Goal: Information Seeking & Learning: Learn about a topic

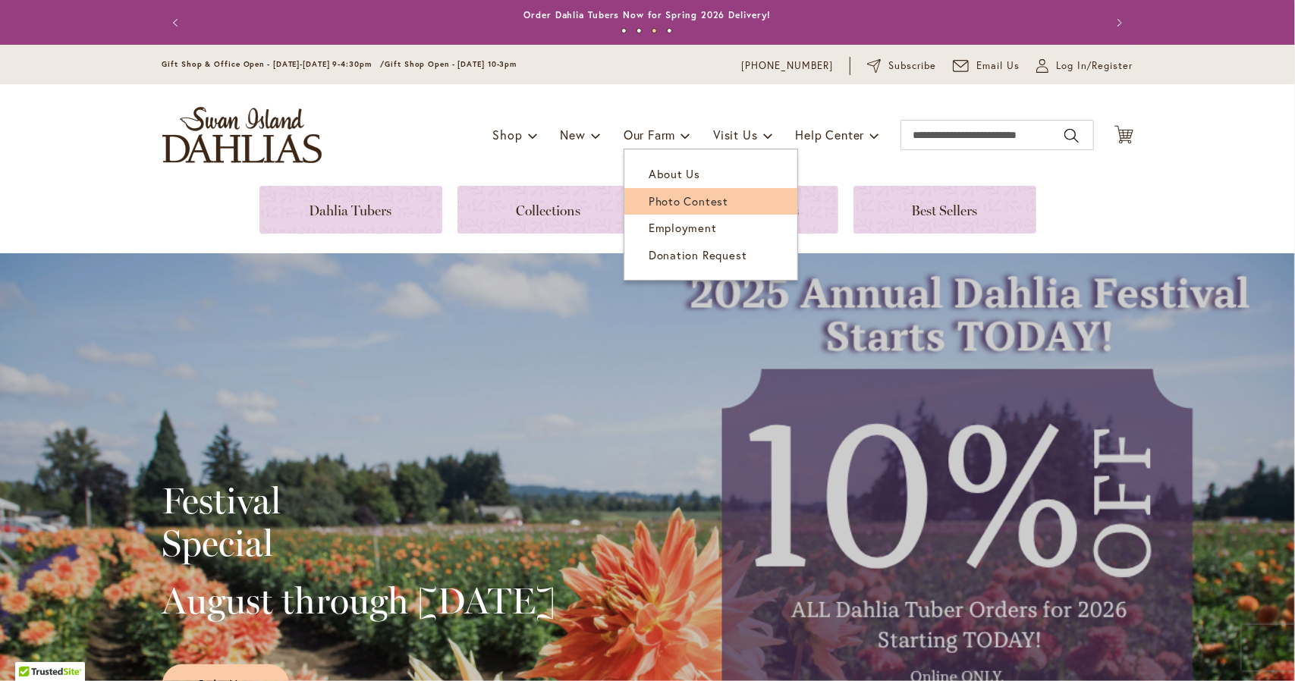
click at [649, 203] on span "Photo Contest" at bounding box center [689, 200] width 80 height 15
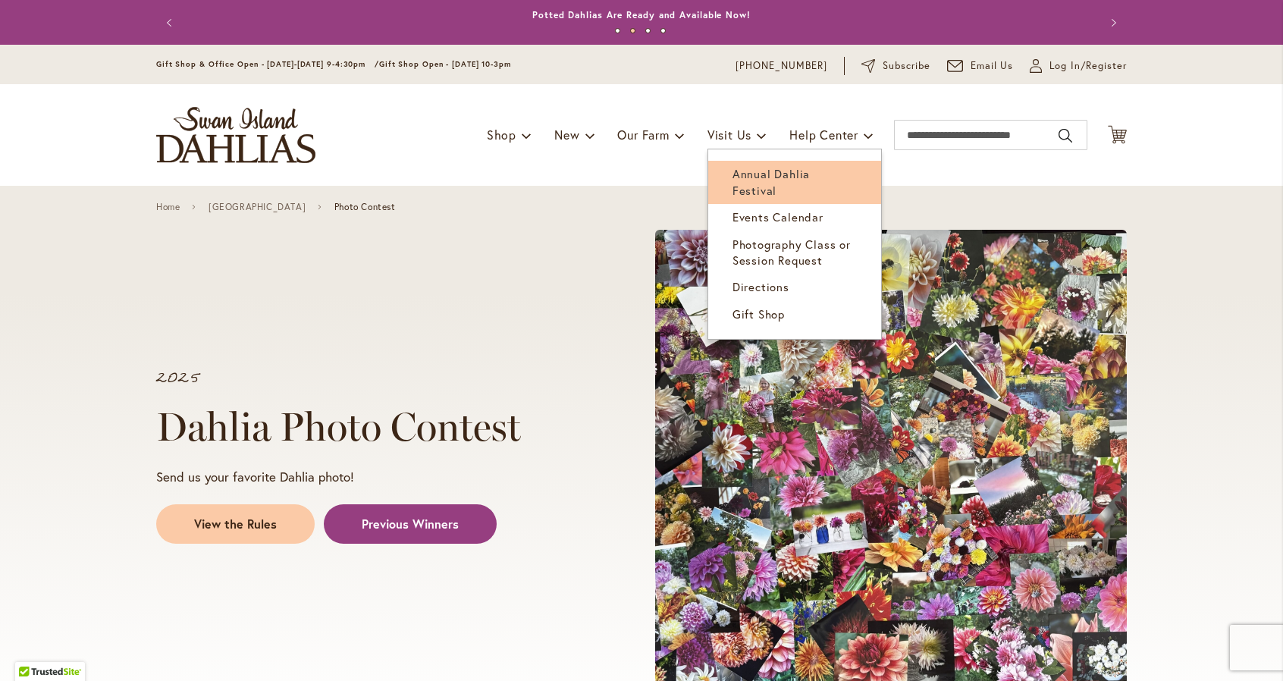
click at [737, 177] on span "Annual Dahlia Festival" at bounding box center [771, 181] width 77 height 31
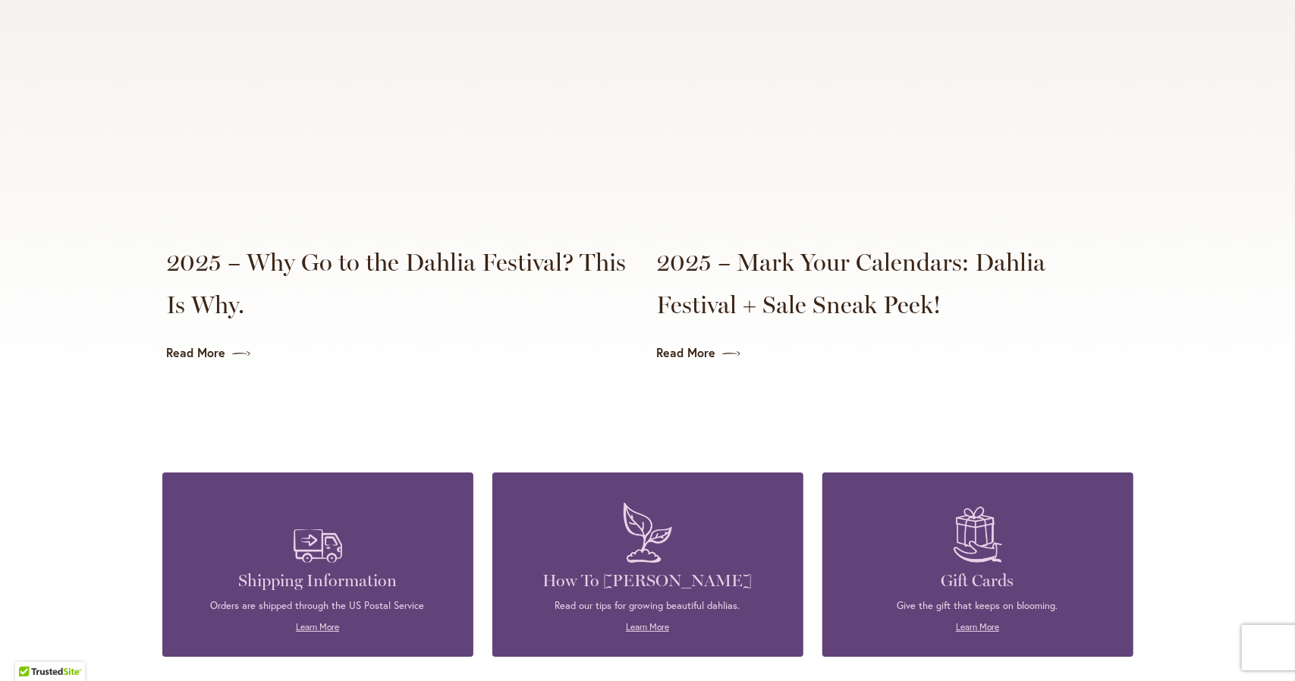
scroll to position [3641, 0]
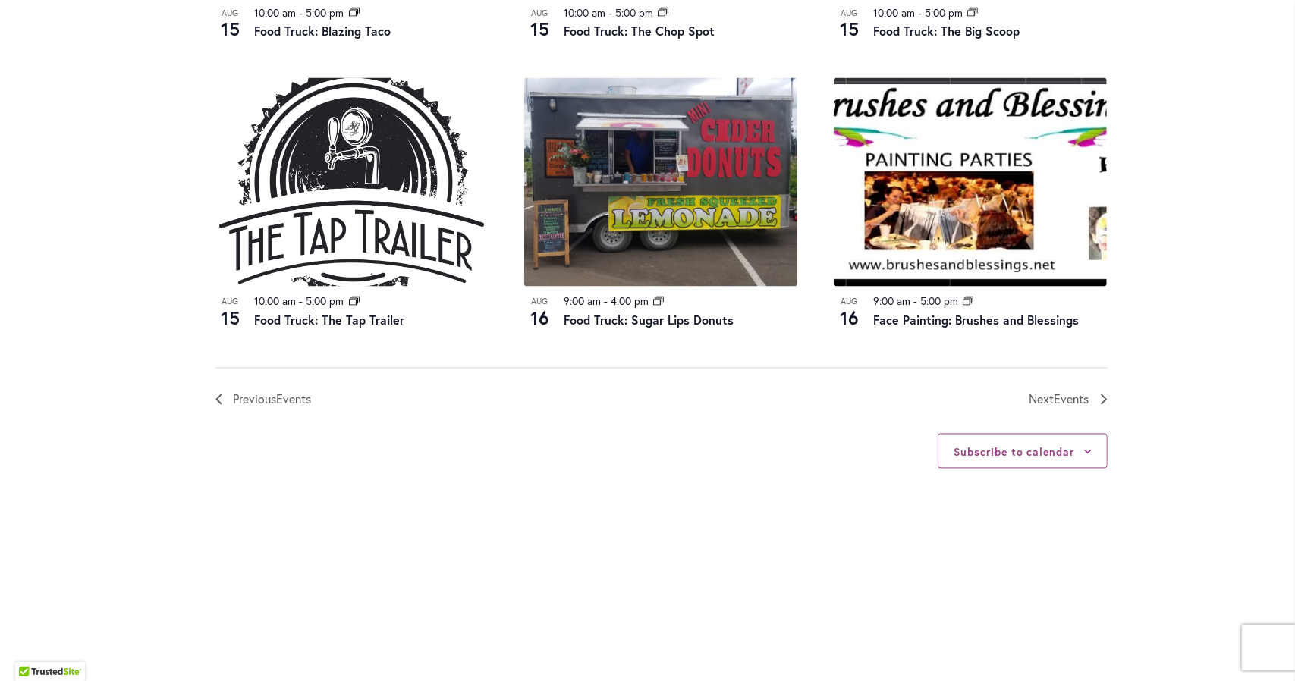
scroll to position [1669, 0]
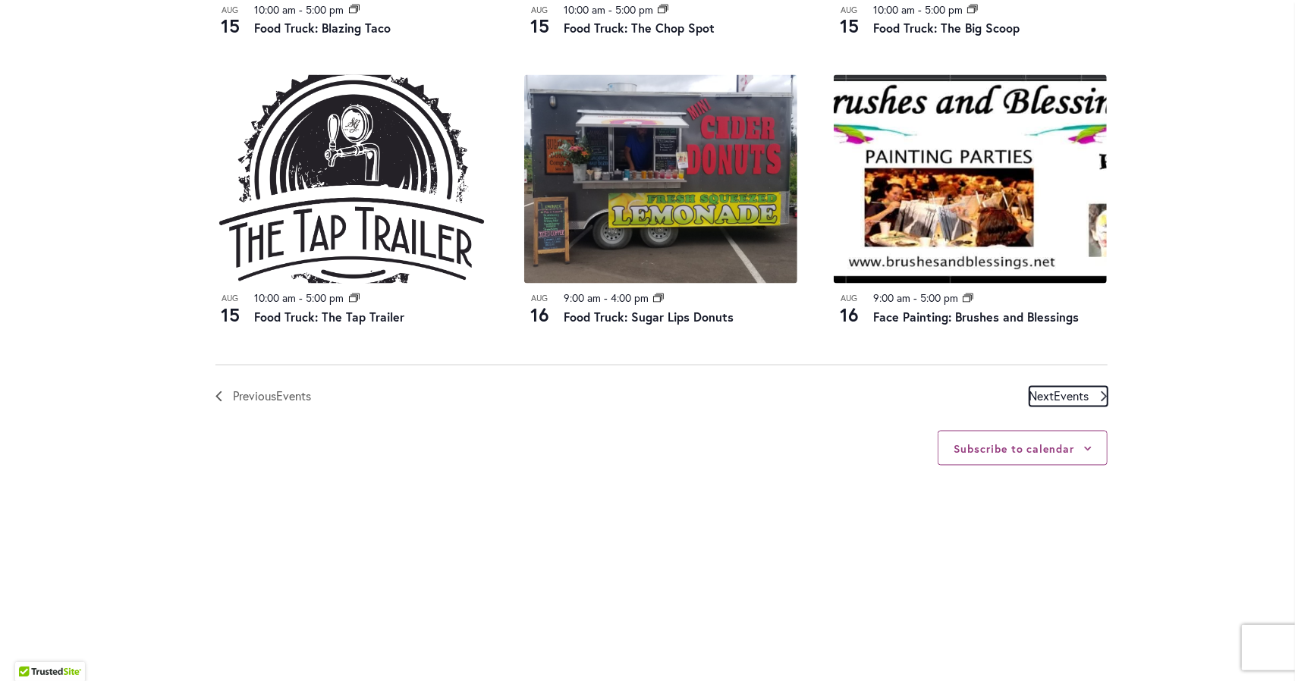
click at [1054, 397] on span "Events" at bounding box center [1071, 396] width 35 height 16
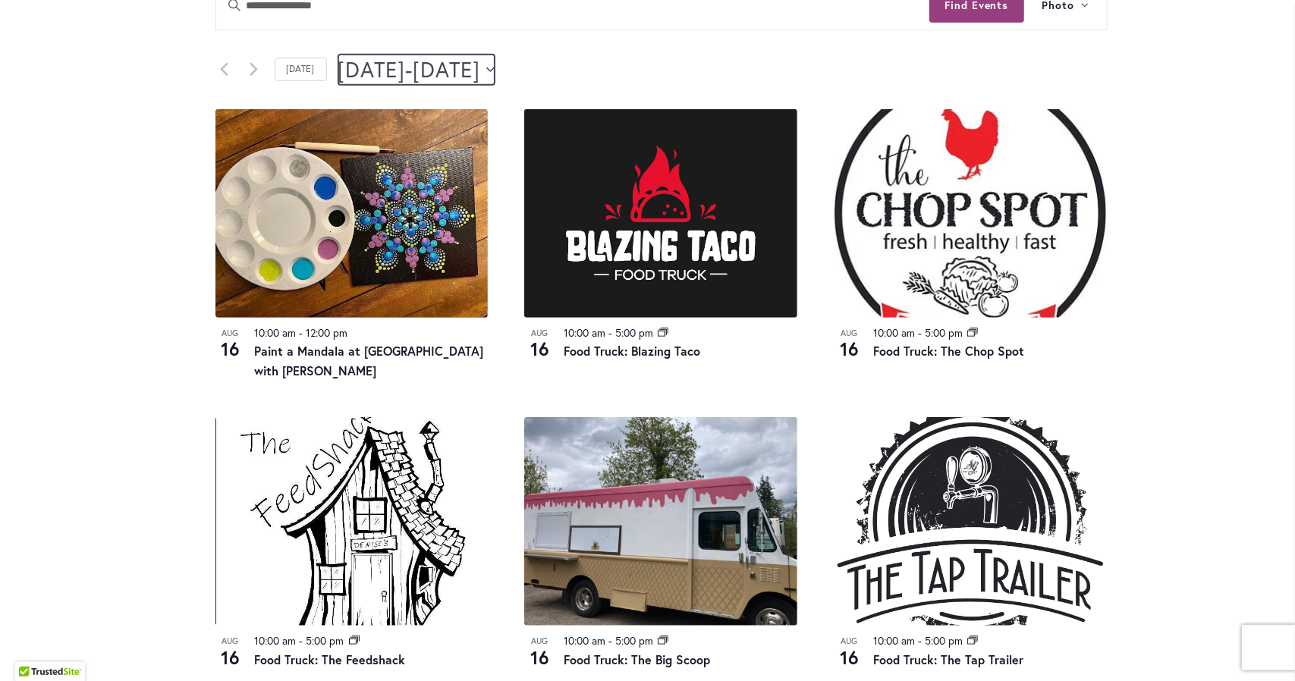
click at [495, 71] on icon "Click to toggle datepicker" at bounding box center [490, 70] width 8 height 6
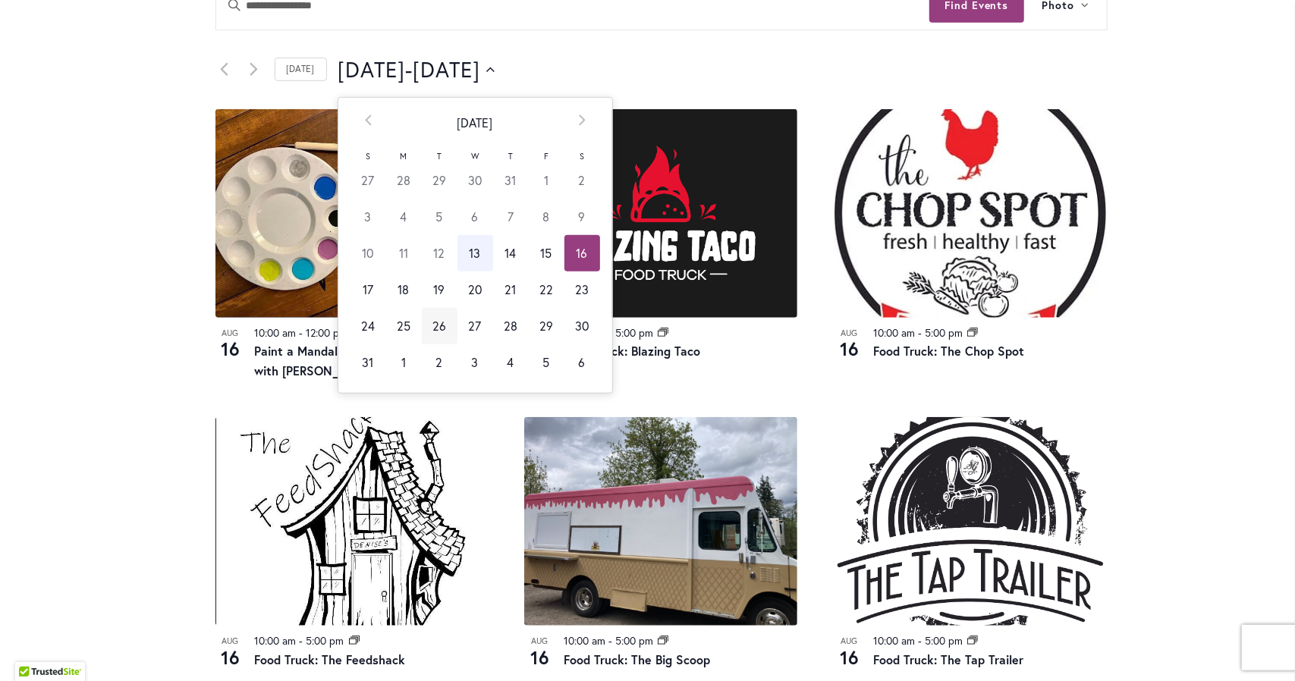
click at [431, 328] on td "26" at bounding box center [440, 326] width 36 height 36
type input "*********"
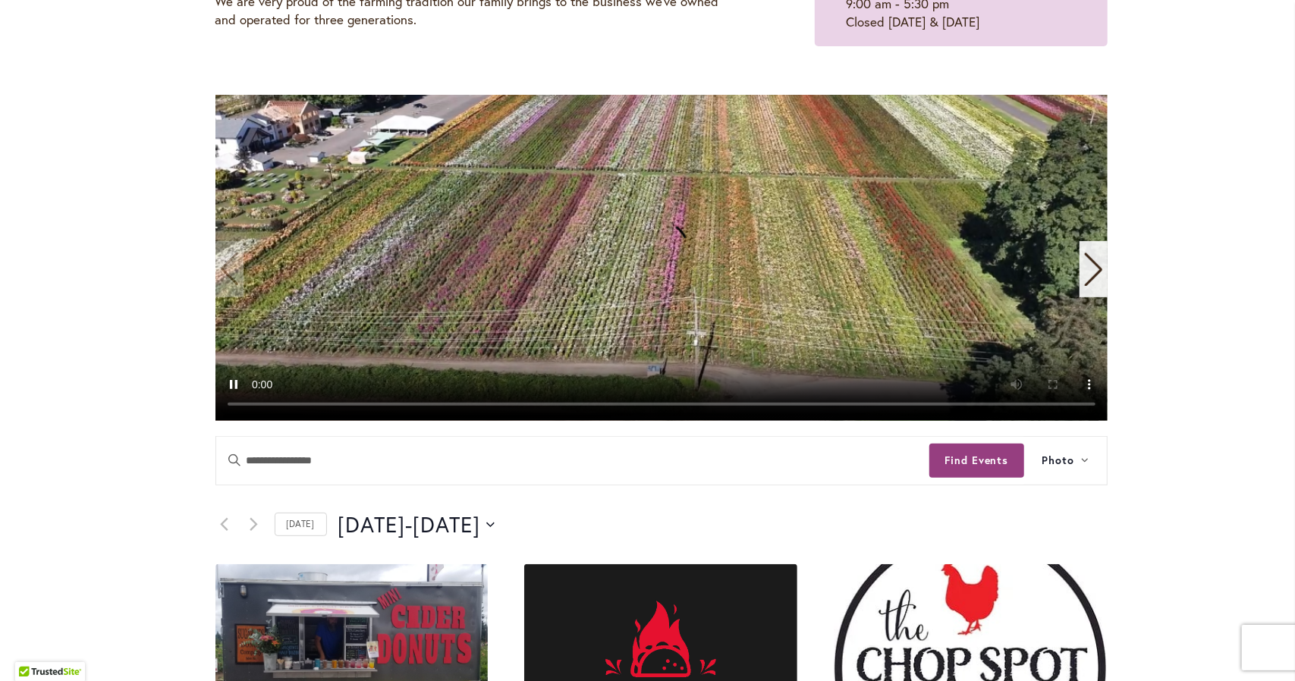
scroll to position [0, 0]
